Goal: Find specific page/section: Find specific page/section

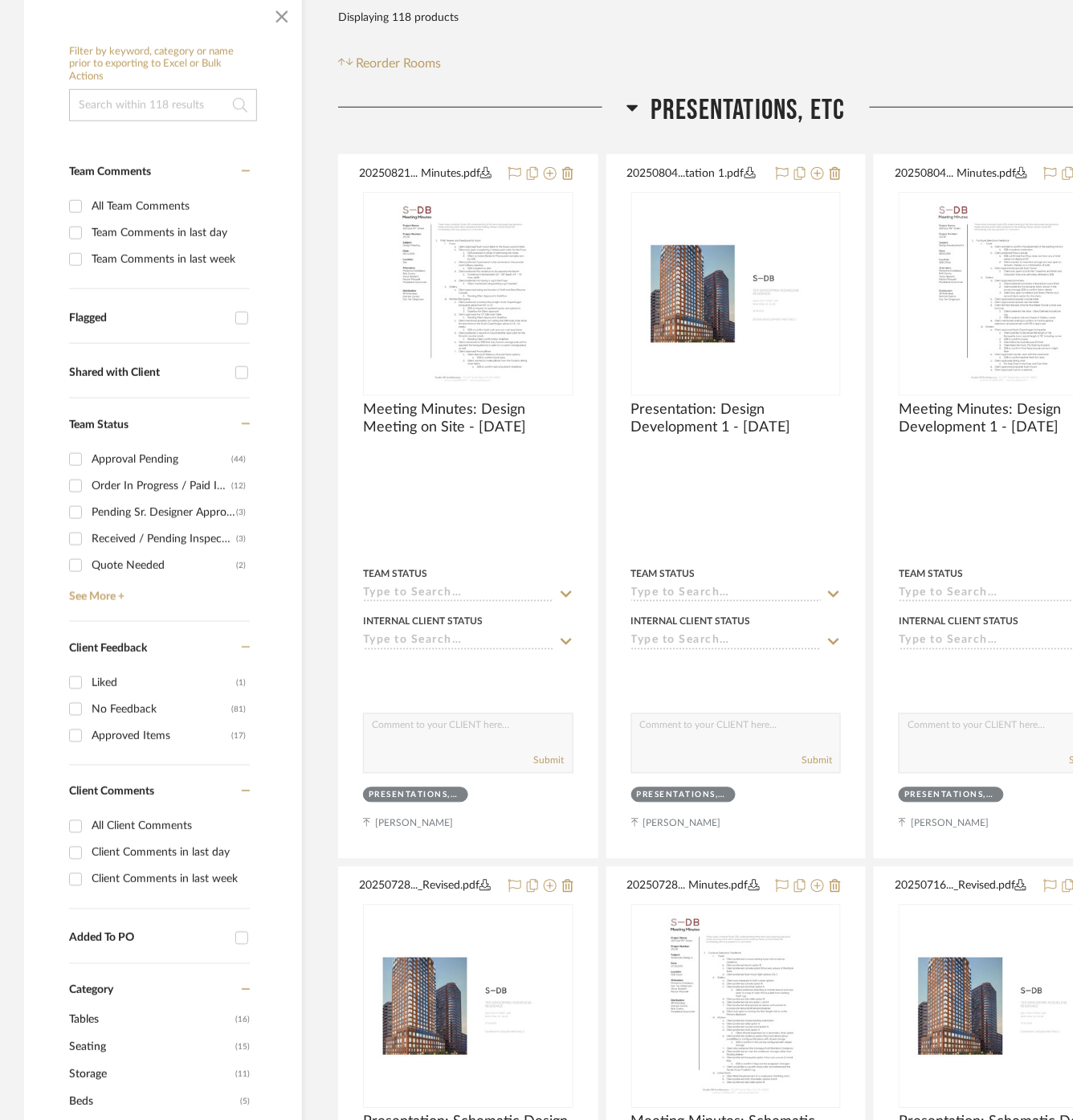
scroll to position [356, 0]
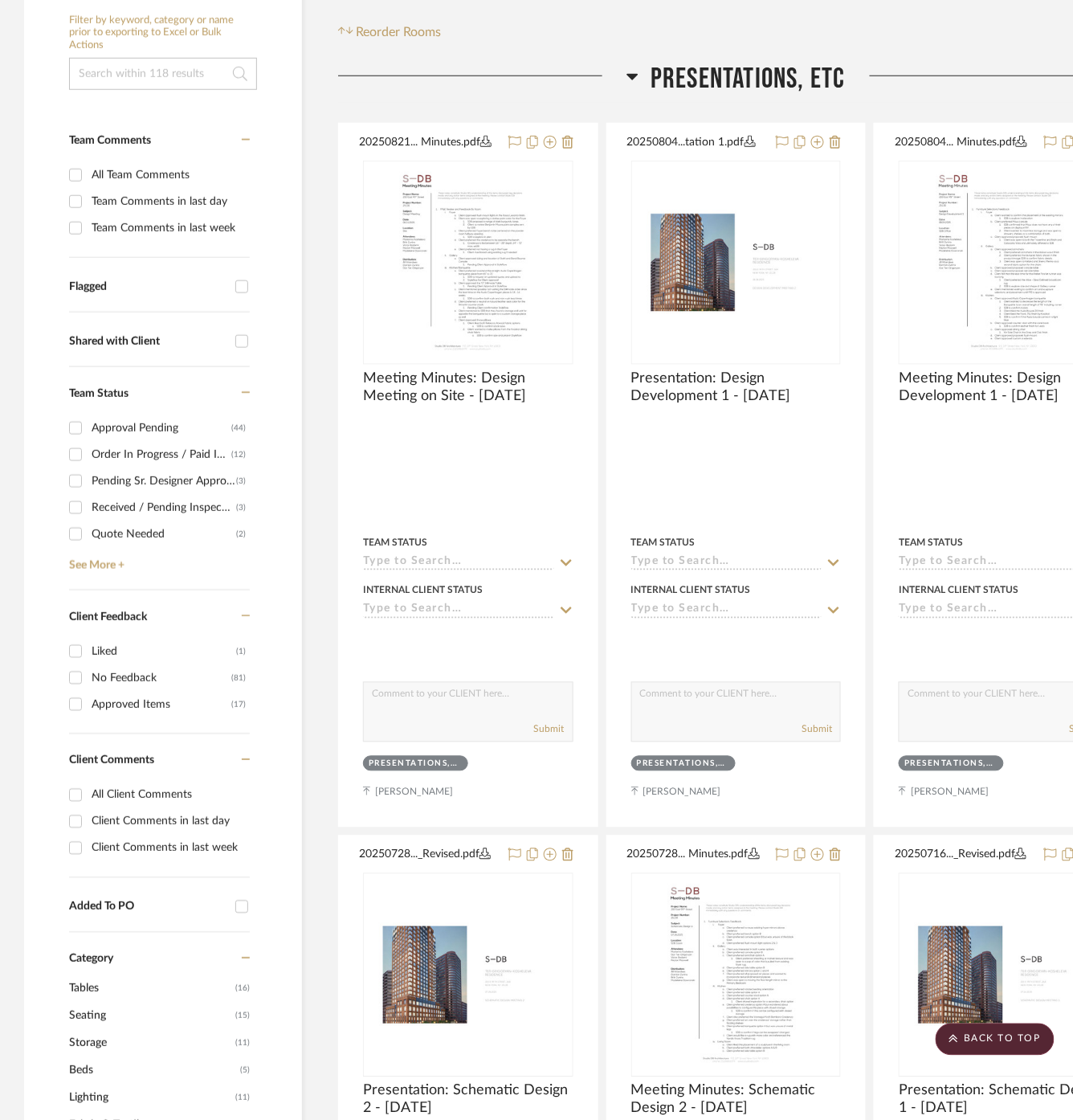
click at [76, 826] on input "Client Comments in last day" at bounding box center [75, 821] width 25 height 25
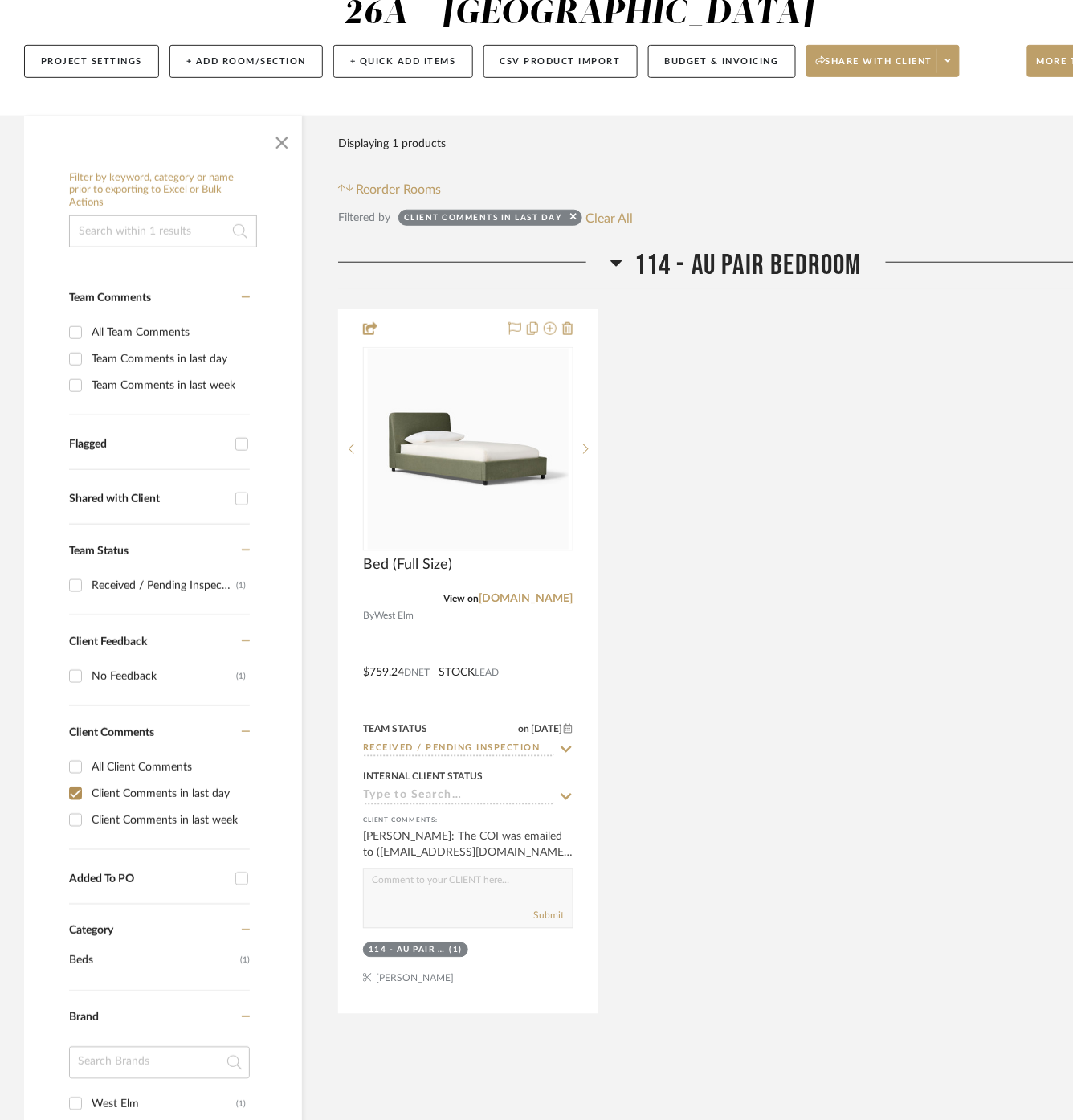
scroll to position [199, 0]
click at [79, 792] on input "Client Comments in last day" at bounding box center [75, 794] width 25 height 25
checkbox input "false"
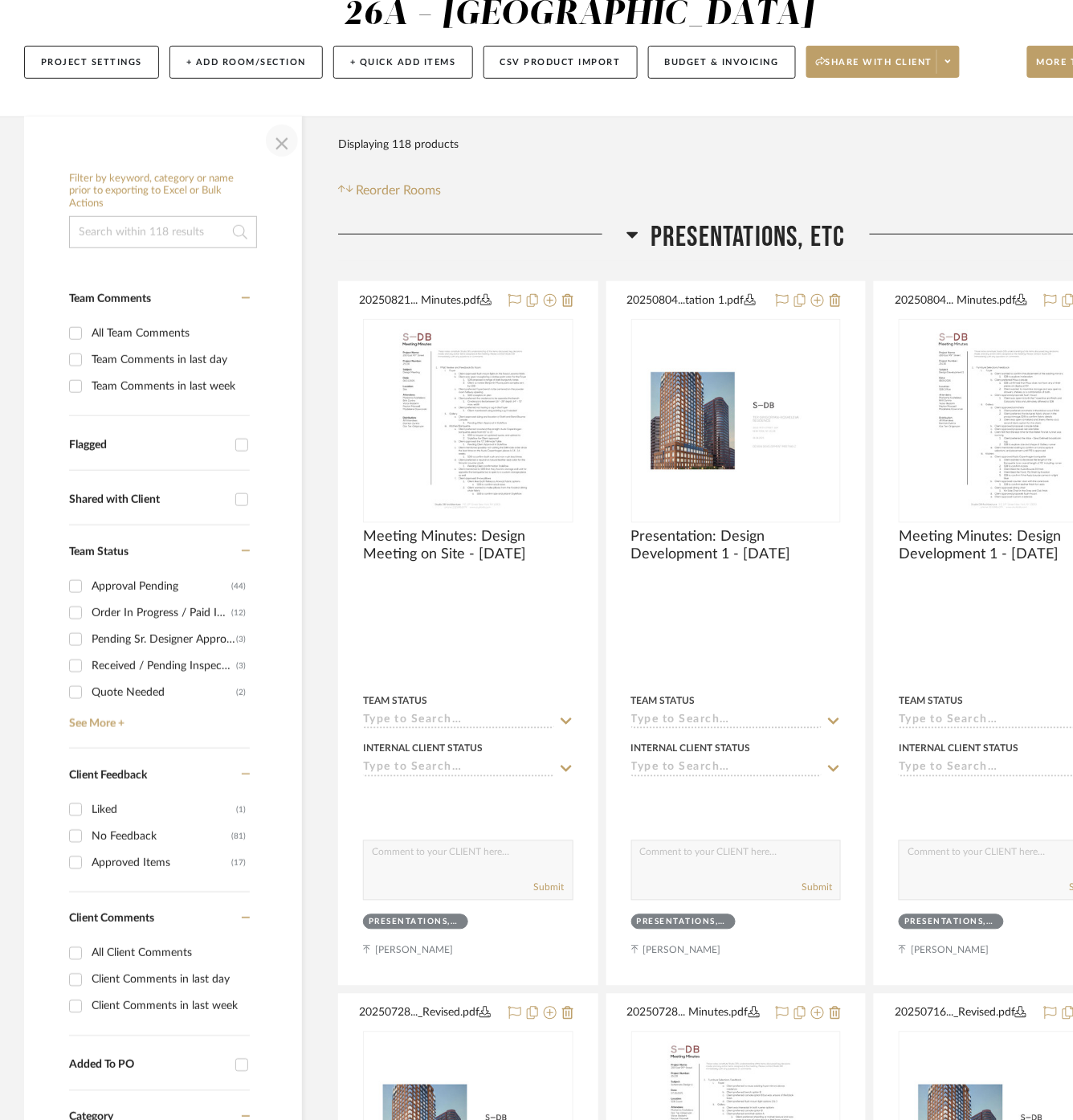
click at [275, 145] on span "button" at bounding box center [282, 140] width 39 height 39
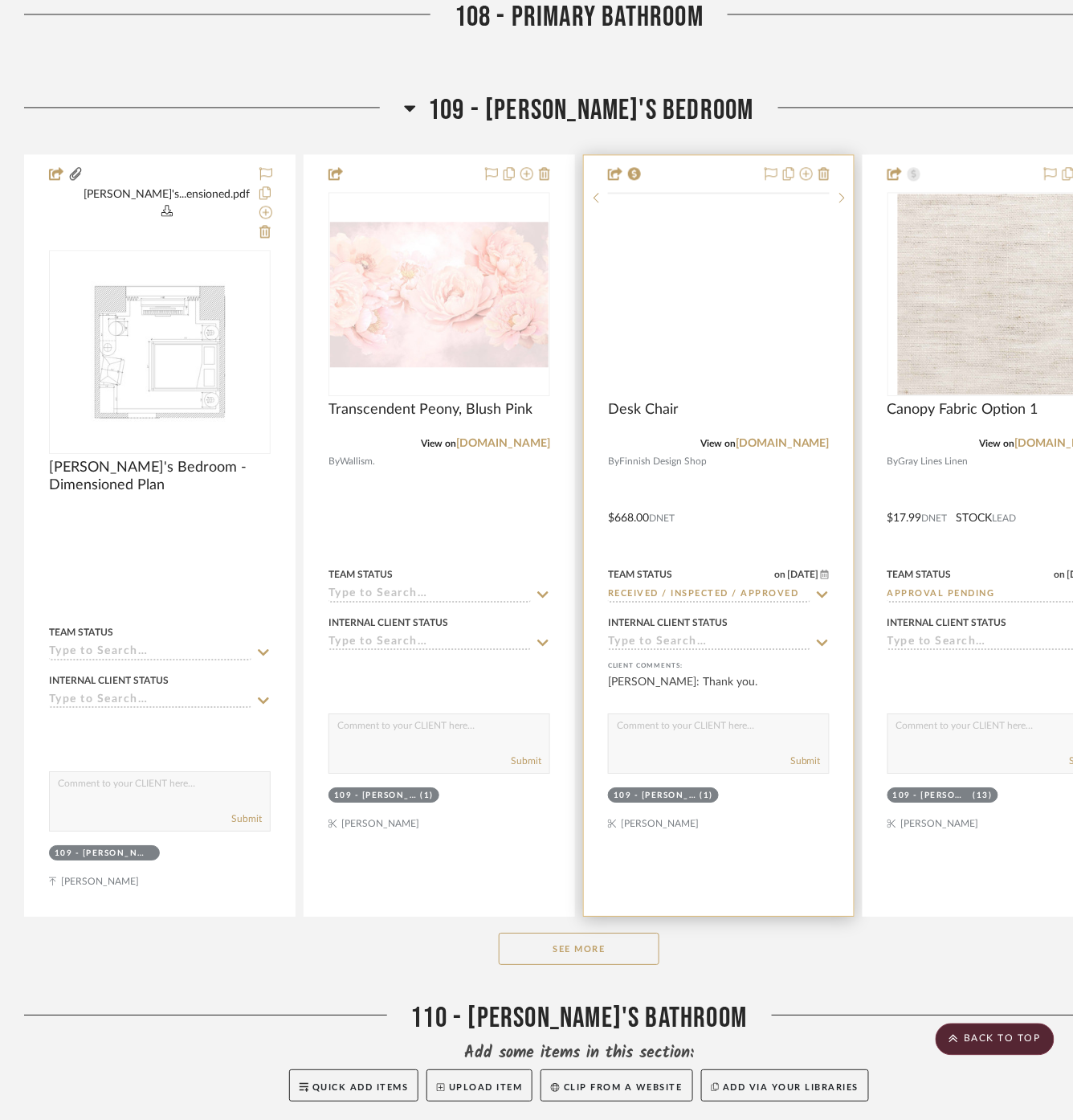
scroll to position [7340, 0]
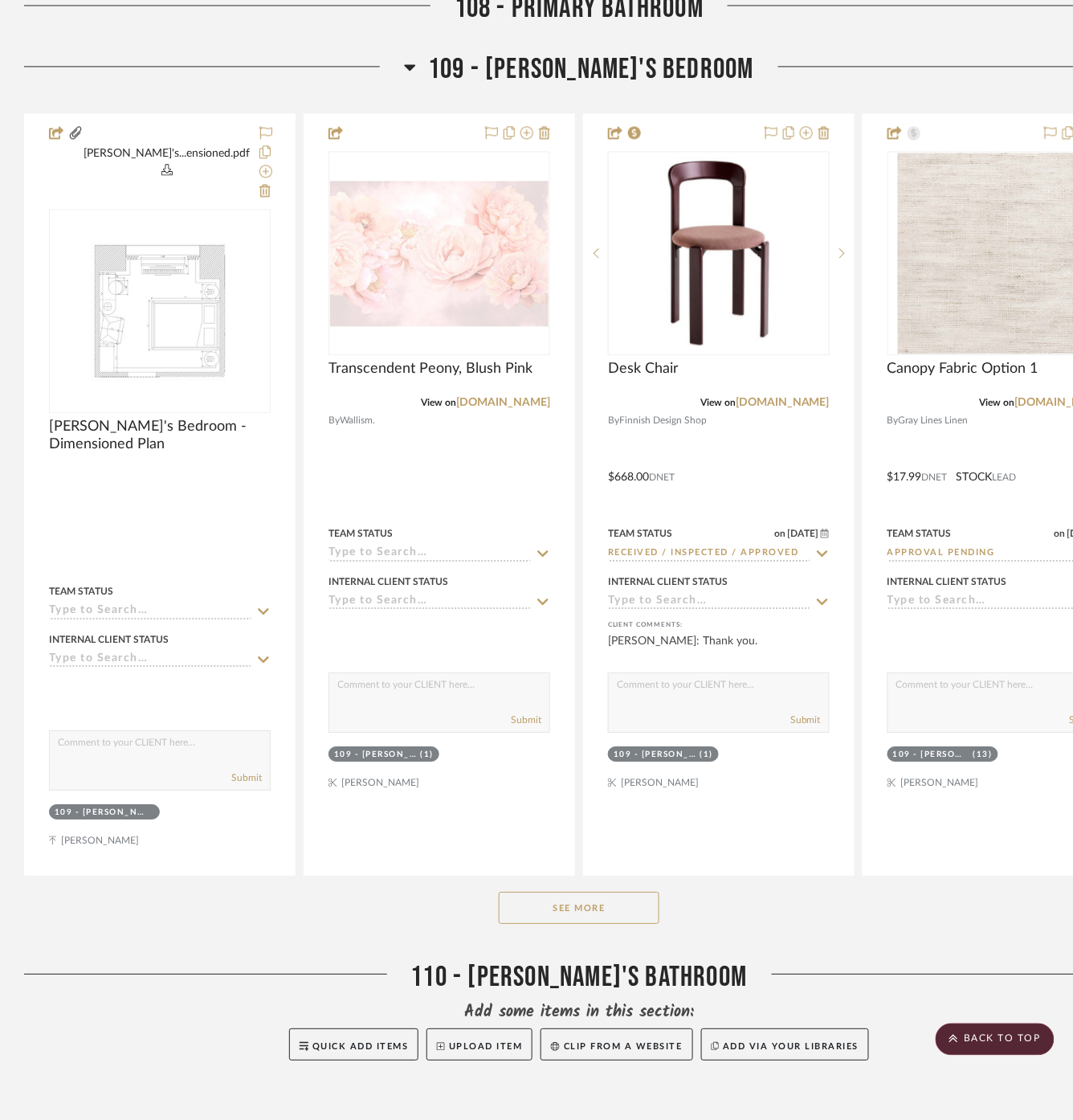
click at [618, 892] on button "See More" at bounding box center [580, 907] width 161 height 32
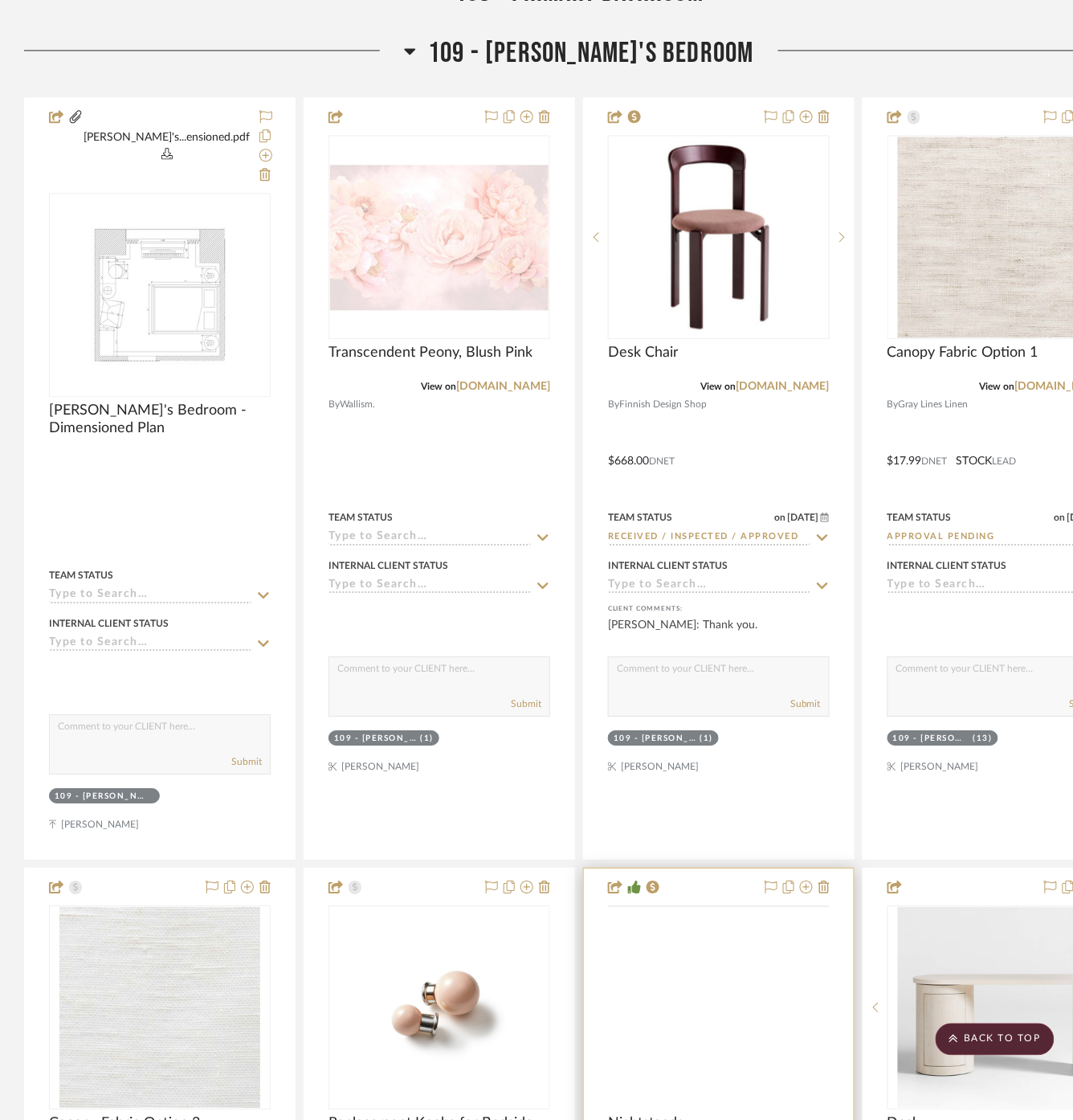
scroll to position [7787, 0]
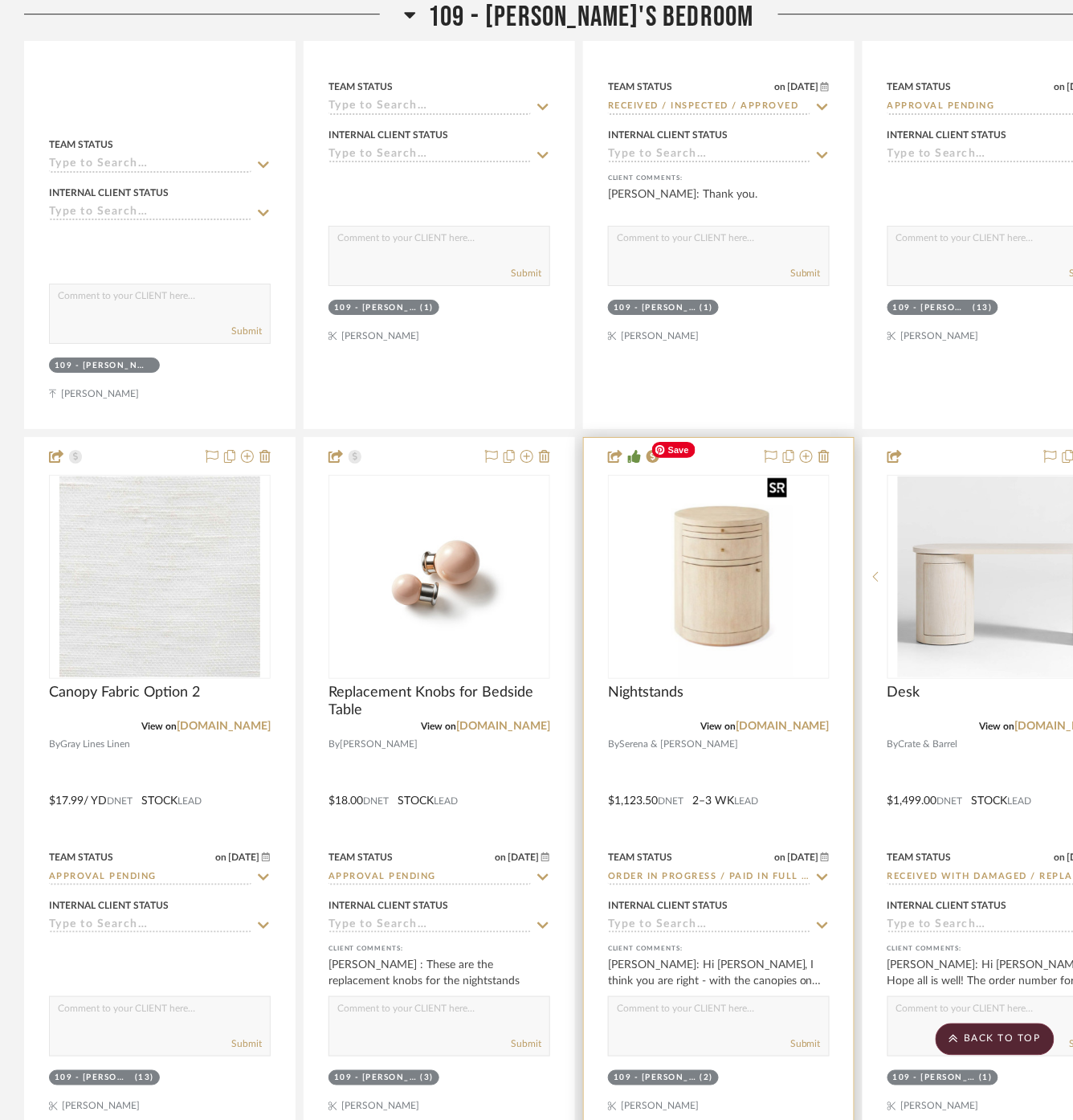
click at [707, 567] on img "0" at bounding box center [719, 576] width 149 height 201
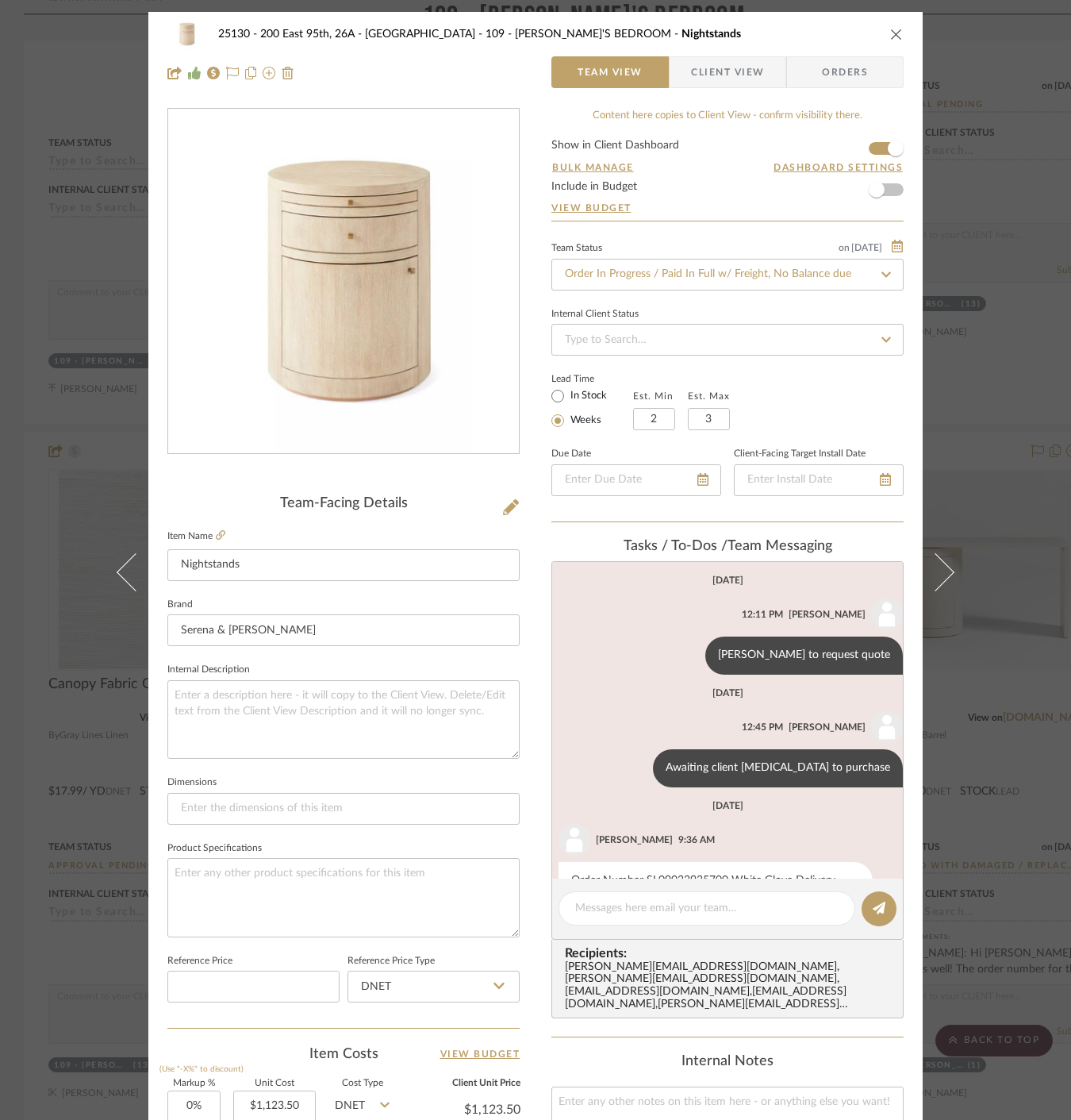
scroll to position [54, 0]
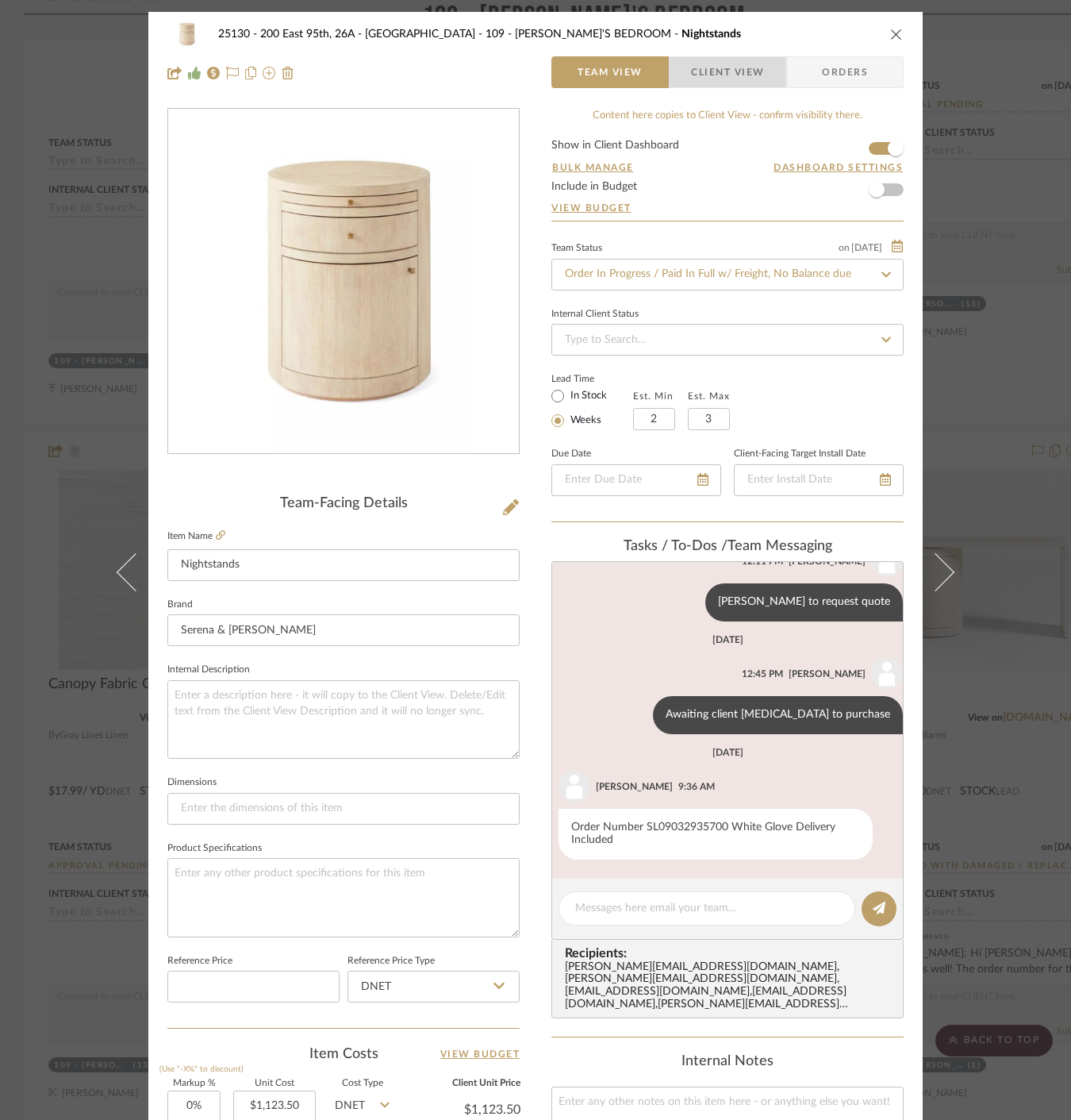
click at [718, 80] on span "Client View" at bounding box center [727, 71] width 73 height 32
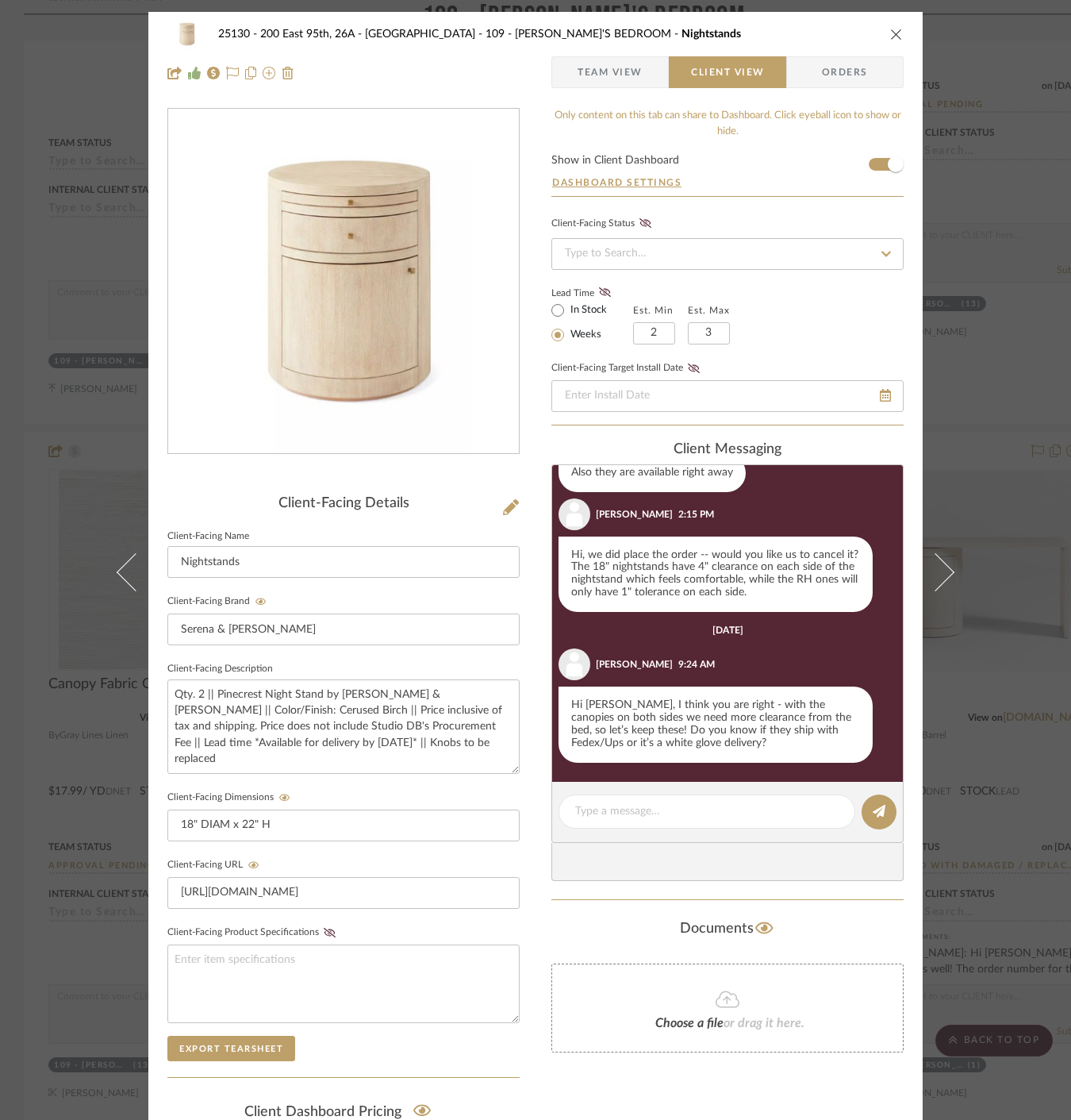
scroll to position [1099, 0]
